Goal: Navigation & Orientation: Find specific page/section

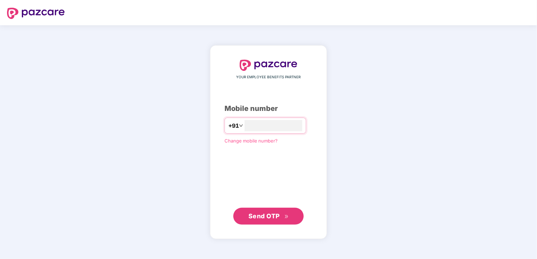
type input "**********"
click at [267, 219] on span "Send OTP" at bounding box center [263, 215] width 31 height 7
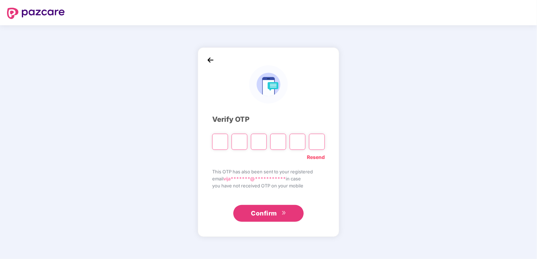
type input "*"
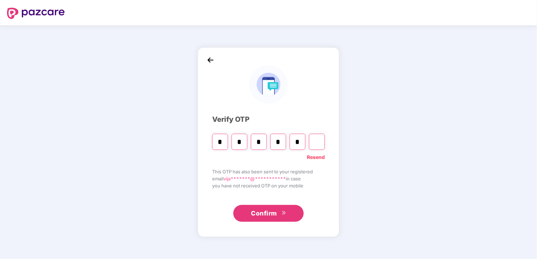
type input "*"
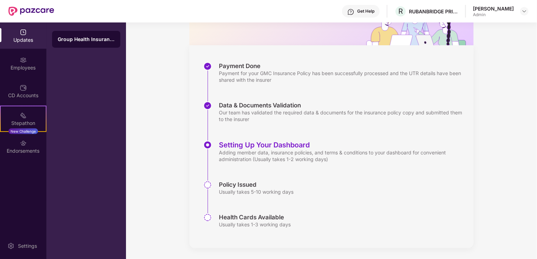
scroll to position [75, 0]
click at [21, 61] on img at bounding box center [23, 60] width 7 height 7
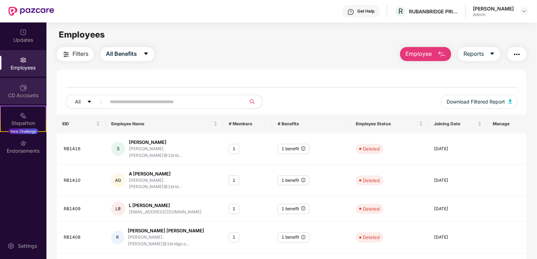
click at [33, 85] on div "CD Accounts" at bounding box center [23, 91] width 46 height 26
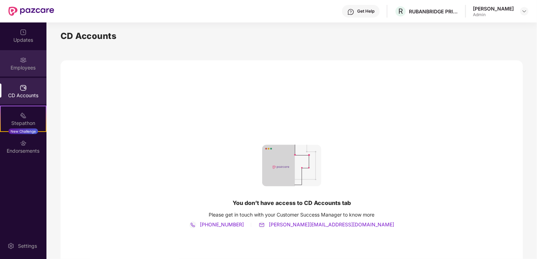
click at [28, 61] on div "Employees" at bounding box center [23, 63] width 46 height 26
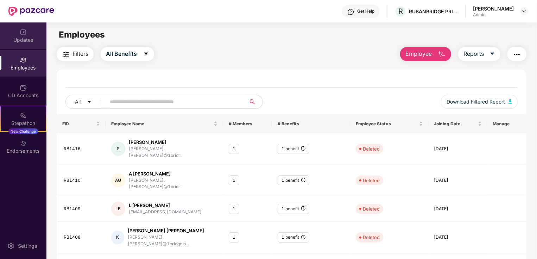
click at [26, 35] on img at bounding box center [23, 32] width 7 height 7
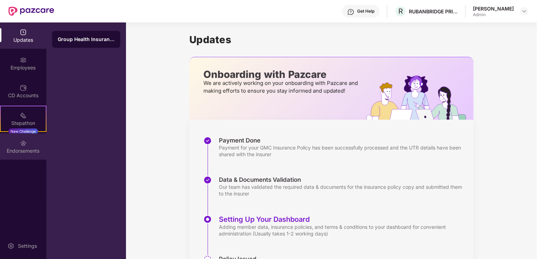
click at [20, 144] on img at bounding box center [23, 143] width 7 height 7
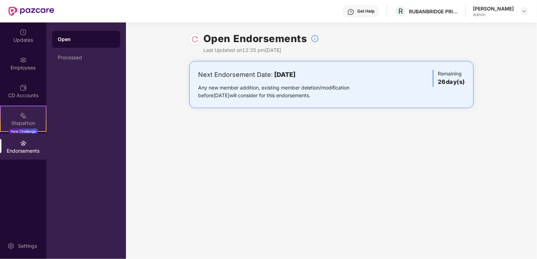
click at [19, 124] on div "Stepathon" at bounding box center [23, 123] width 45 height 7
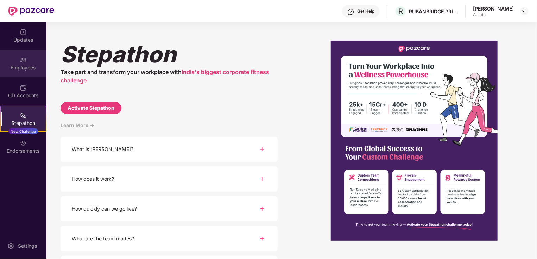
click at [23, 64] on div "Employees" at bounding box center [23, 63] width 46 height 26
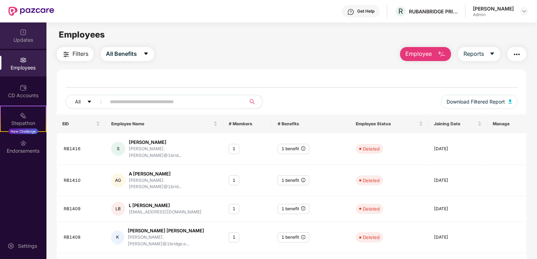
click at [21, 38] on div "Updates" at bounding box center [23, 40] width 46 height 7
